Goal: Transaction & Acquisition: Download file/media

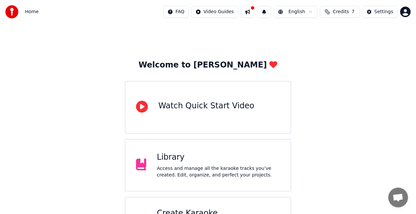
scroll to position [41, 0]
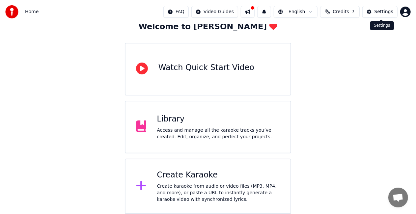
click at [383, 12] on div "Settings" at bounding box center [383, 12] width 19 height 7
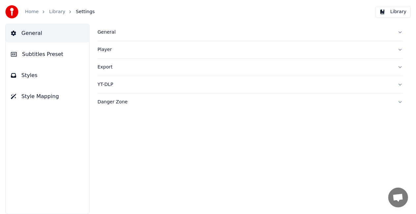
scroll to position [0, 0]
click at [105, 65] on div "Export" at bounding box center [247, 67] width 300 height 7
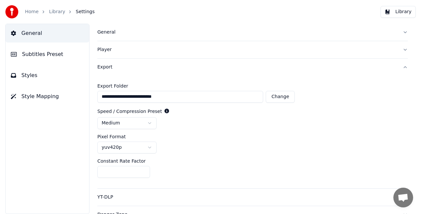
click at [105, 65] on div "Export" at bounding box center [247, 67] width 300 height 7
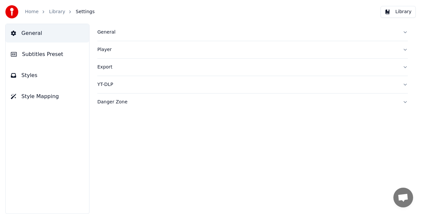
click at [391, 13] on button "Library" at bounding box center [398, 12] width 35 height 12
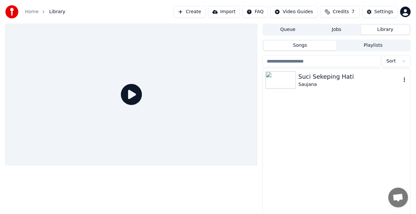
click at [310, 81] on div "Saujana" at bounding box center [349, 84] width 103 height 7
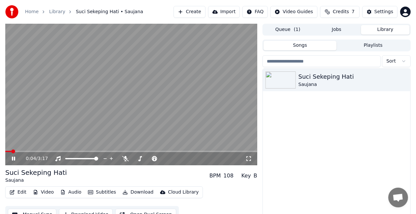
click at [33, 151] on div "0:04 / 3:17" at bounding box center [131, 95] width 252 height 142
click at [12, 157] on icon at bounding box center [14, 158] width 4 height 5
click at [73, 153] on span at bounding box center [74, 151] width 4 height 4
click at [155, 109] on video at bounding box center [131, 95] width 252 height 142
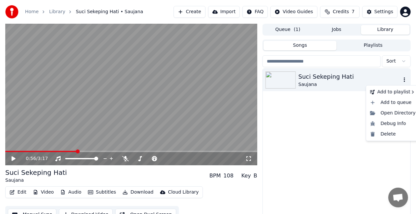
click at [407, 80] on icon "button" at bounding box center [404, 79] width 7 height 5
click at [396, 114] on div "Open Directory" at bounding box center [392, 113] width 51 height 11
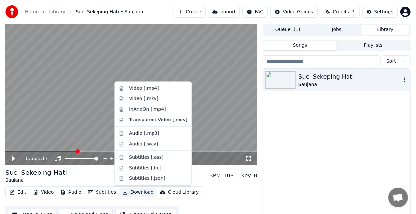
click at [130, 193] on button "Download" at bounding box center [138, 192] width 36 height 9
click at [145, 90] on div "Video [.mp4]" at bounding box center [144, 88] width 30 height 7
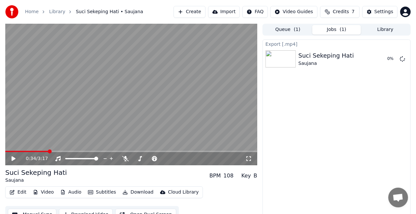
click at [48, 153] on span at bounding box center [50, 151] width 4 height 4
click at [12, 158] on icon at bounding box center [14, 158] width 4 height 5
click at [13, 160] on icon at bounding box center [14, 158] width 4 height 5
click at [5, 153] on span at bounding box center [7, 151] width 4 height 4
click at [14, 159] on icon at bounding box center [14, 158] width 4 height 5
